Goal: Check status

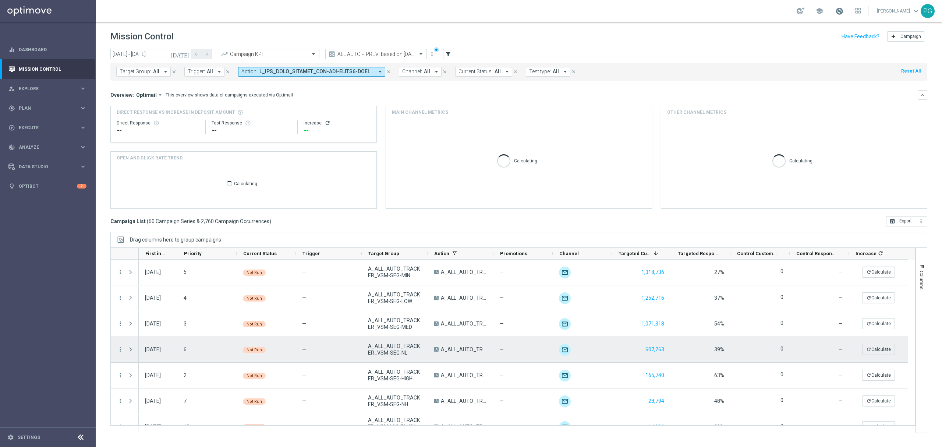
click at [839, 10] on span at bounding box center [839, 11] width 8 height 8
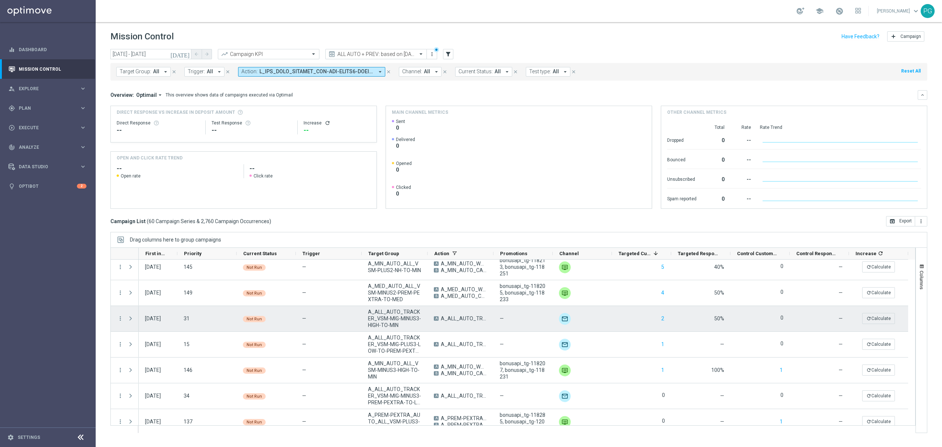
scroll to position [1380, 0]
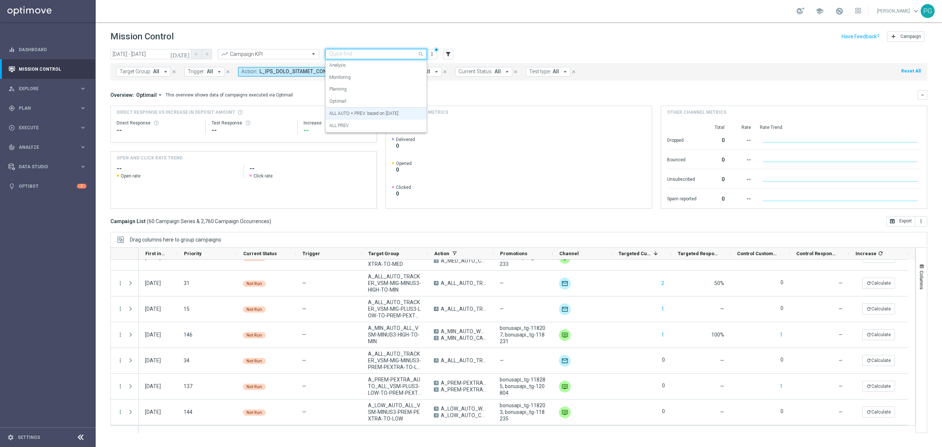
click at [352, 51] on input "text" at bounding box center [368, 54] width 79 height 6
click at [343, 114] on label "ALL AUTO + PREV: based on 09.07.2025" at bounding box center [363, 113] width 69 height 6
click at [384, 49] on div "ALL AUTO + PREV: based on 09.07.2025" at bounding box center [376, 54] width 102 height 10
click at [368, 79] on div "Monitoring" at bounding box center [375, 77] width 93 height 12
click at [375, 46] on header "Mission Control add Campaign" at bounding box center [519, 35] width 846 height 27
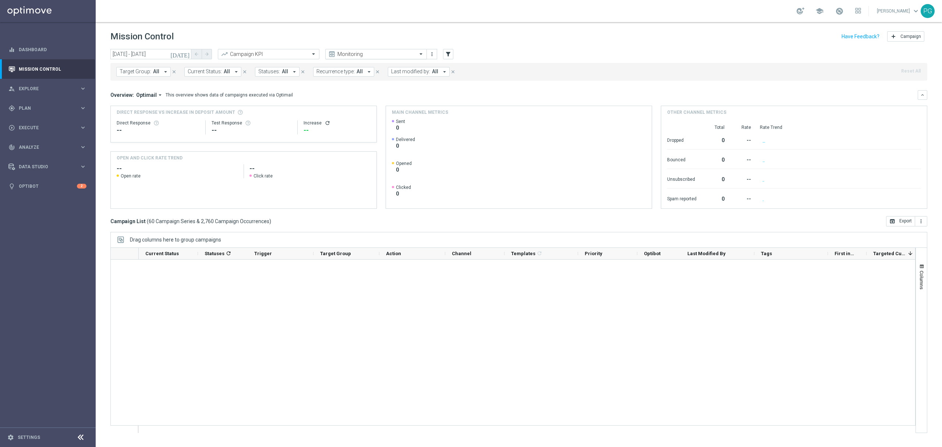
click at [368, 55] on input "text" at bounding box center [368, 54] width 79 height 6
click at [363, 55] on input "text" at bounding box center [368, 54] width 79 height 6
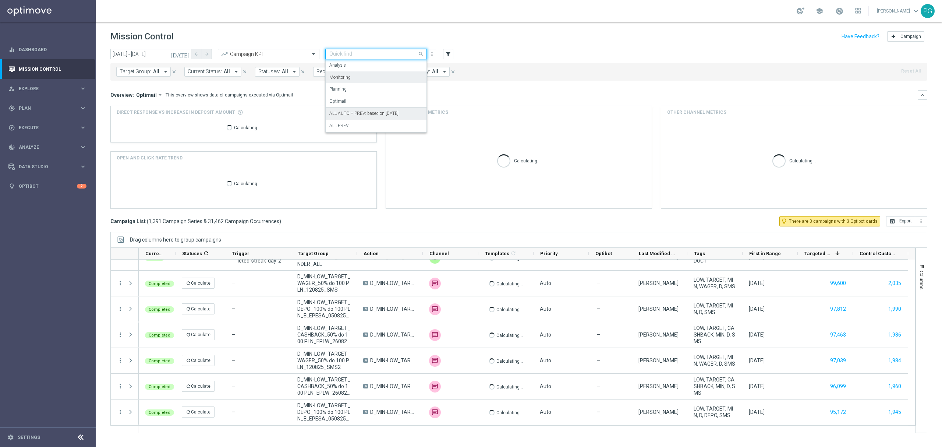
click at [348, 114] on label "ALL AUTO + PREV: based on 09.07.2025" at bounding box center [363, 113] width 69 height 6
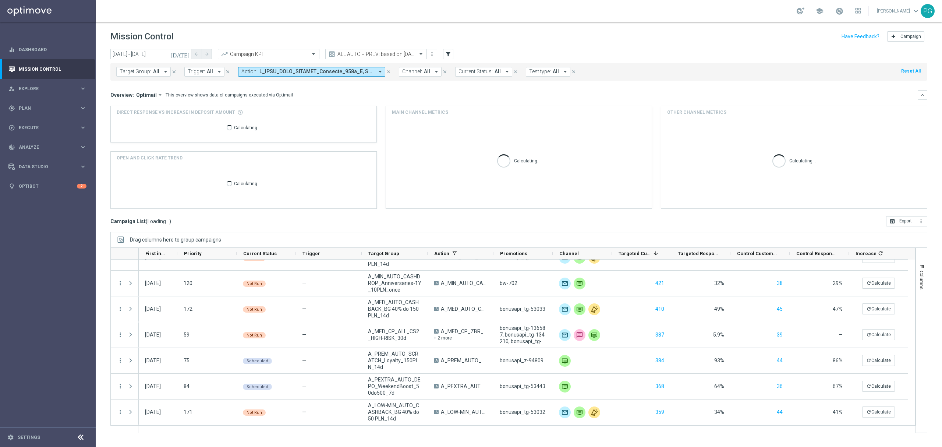
click at [186, 53] on icon "today" at bounding box center [180, 54] width 20 height 7
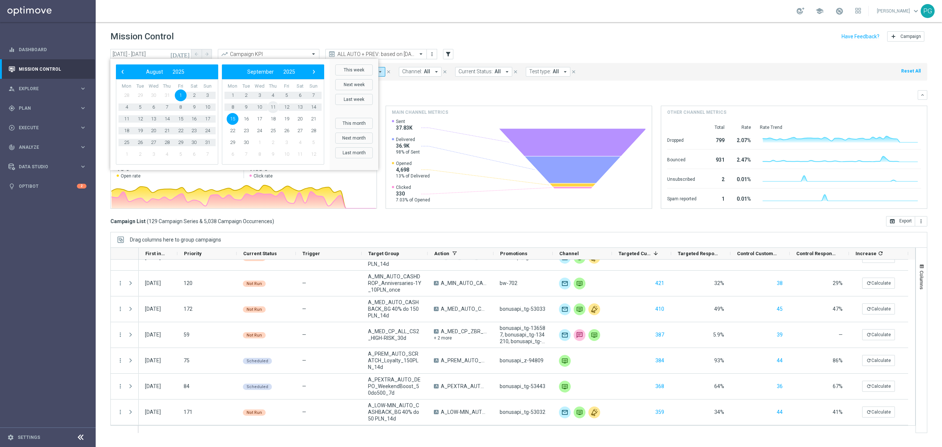
click at [273, 107] on span "11" at bounding box center [273, 107] width 12 height 12
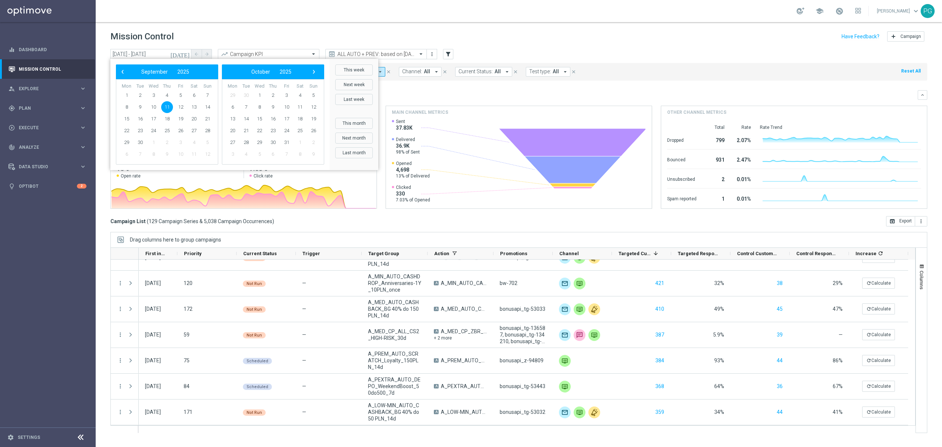
click at [166, 107] on span "11" at bounding box center [167, 107] width 12 height 12
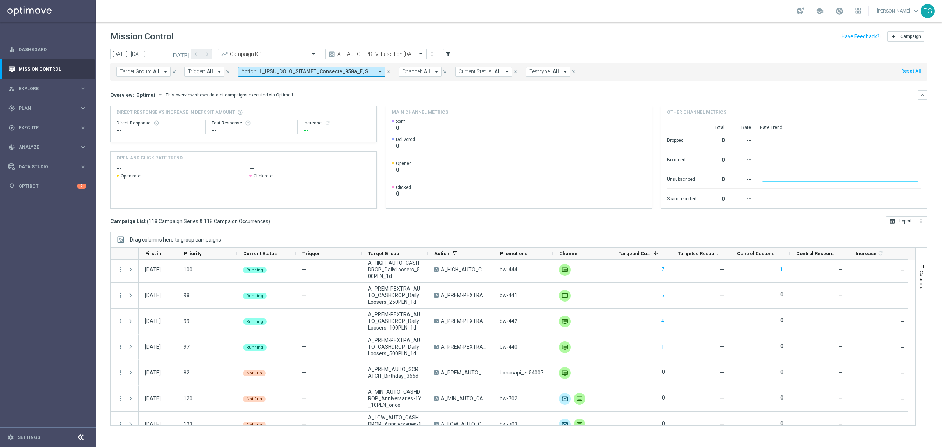
scroll to position [0, 0]
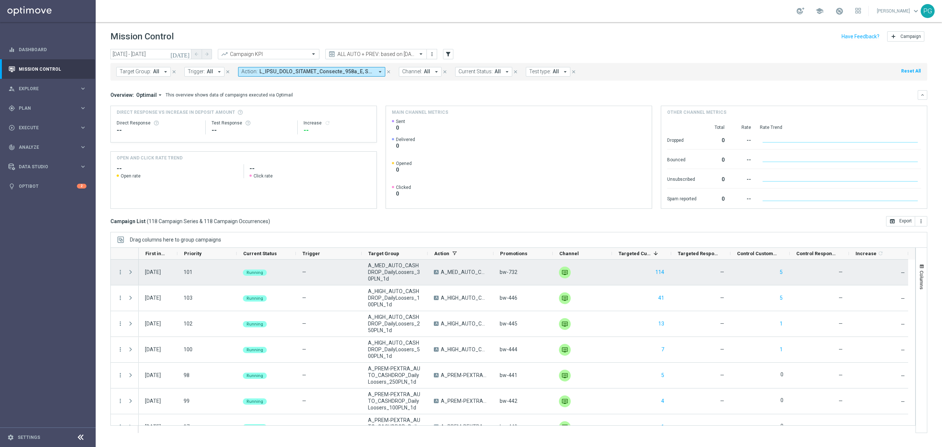
click at [134, 272] on span at bounding box center [131, 272] width 8 height 15
click at [132, 274] on span at bounding box center [130, 272] width 7 height 6
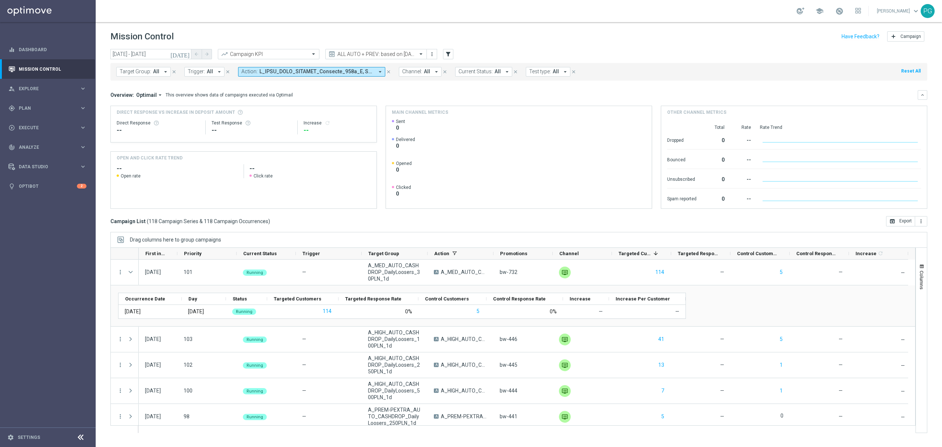
click at [187, 53] on icon "today" at bounding box center [180, 54] width 20 height 7
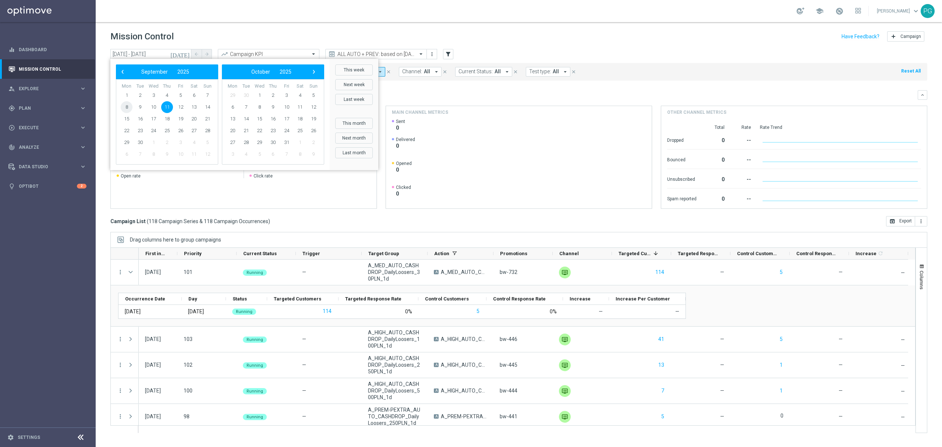
click at [125, 106] on span "8" at bounding box center [127, 107] width 12 height 12
click at [164, 108] on span "11" at bounding box center [167, 107] width 12 height 12
type input "08 Sep 2025 - 11 Sep 2025"
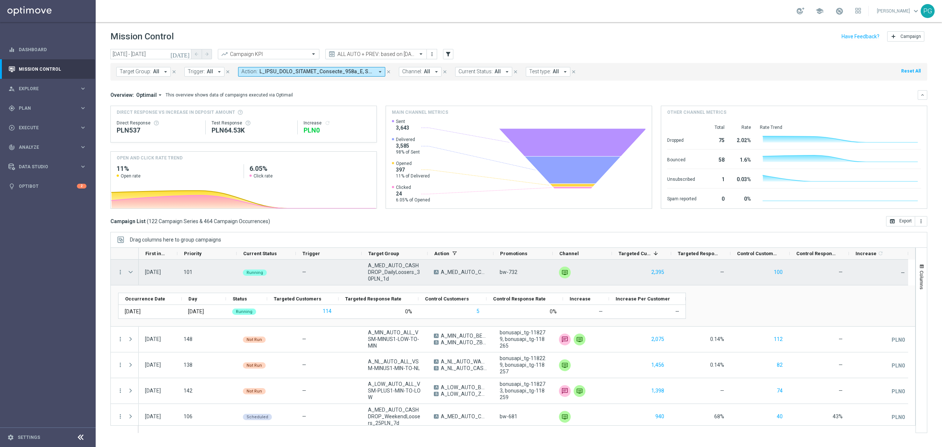
click at [136, 272] on div "Press SPACE to select this row." at bounding box center [131, 271] width 15 height 25
click at [132, 272] on span "Press SPACE to select this row." at bounding box center [130, 272] width 7 height 6
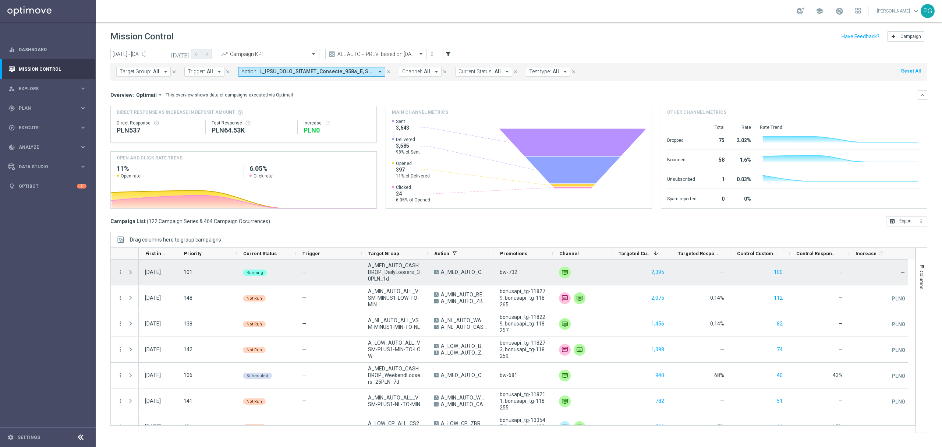
click at [132, 272] on span "Press SPACE to select this row." at bounding box center [130, 272] width 7 height 6
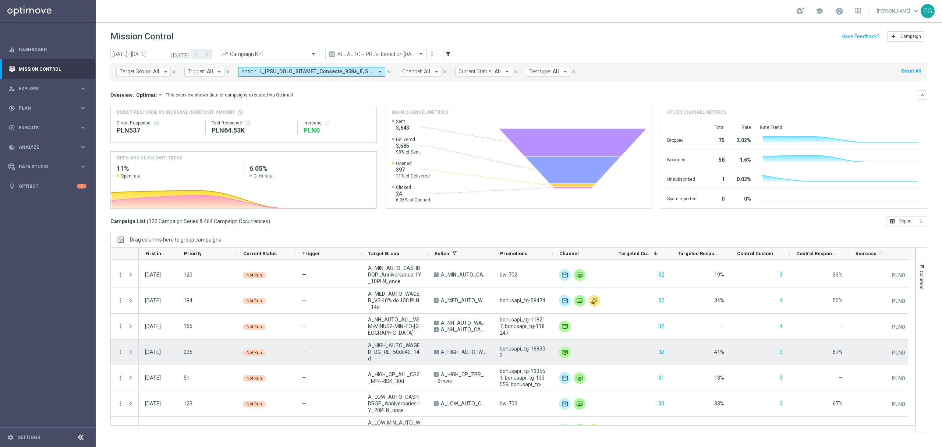
scroll to position [1199, 0]
